Goal: Navigation & Orientation: Find specific page/section

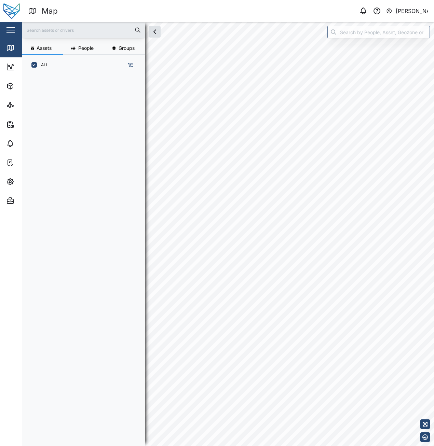
scroll to position [363, 107]
click at [256, 13] on div "0 [PERSON_NAME]" at bounding box center [334, 11] width 200 height 10
click at [14, 48] on div "Map" at bounding box center [19, 48] width 27 height 8
click at [13, 61] on link "Dashboard" at bounding box center [44, 66] width 89 height 19
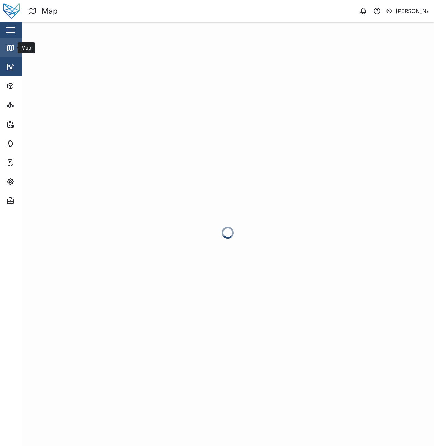
click at [9, 49] on icon at bounding box center [10, 48] width 8 height 8
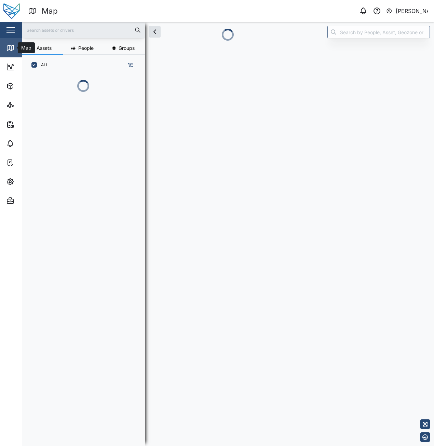
scroll to position [363, 107]
